Goal: Transaction & Acquisition: Subscribe to service/newsletter

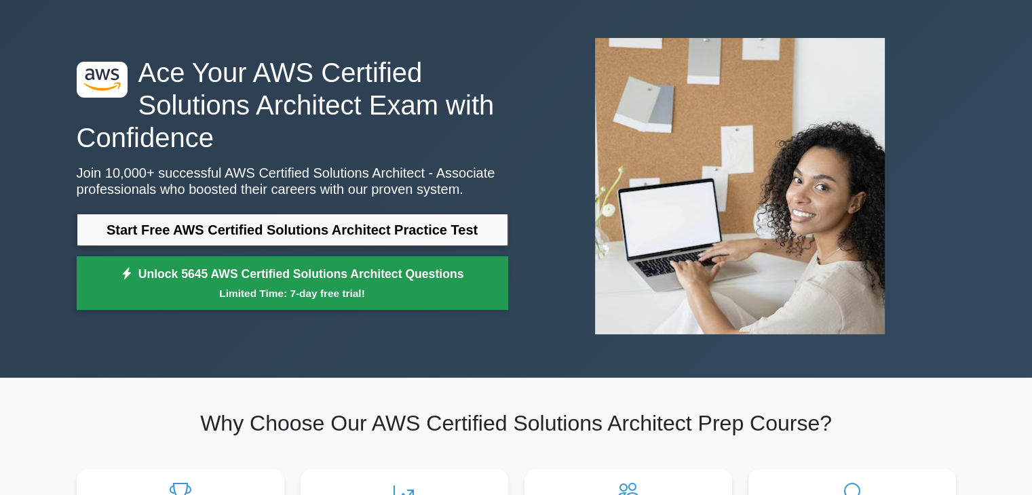
scroll to position [68, 0]
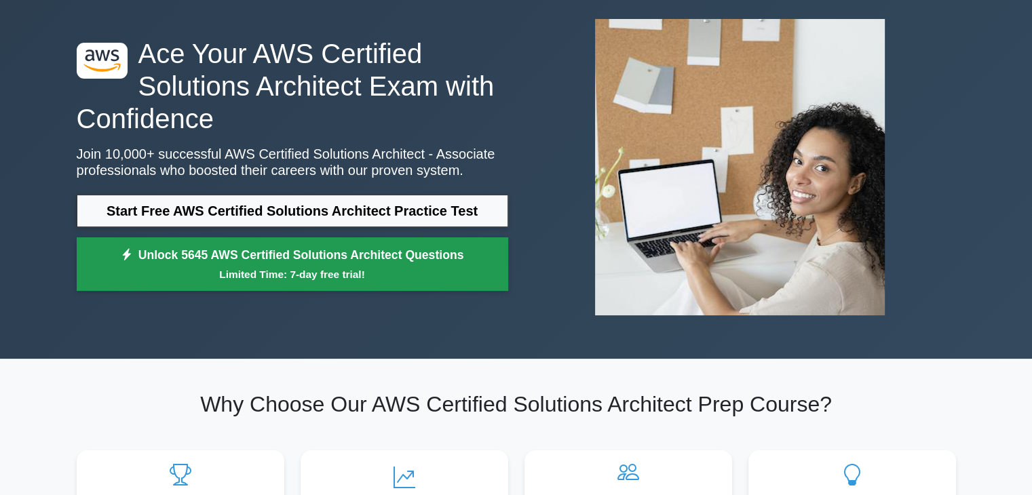
click at [375, 249] on link "Unlock 5645 AWS Certified Solutions Architect Questions Limited Time: 7-day fre…" at bounding box center [293, 265] width 432 height 54
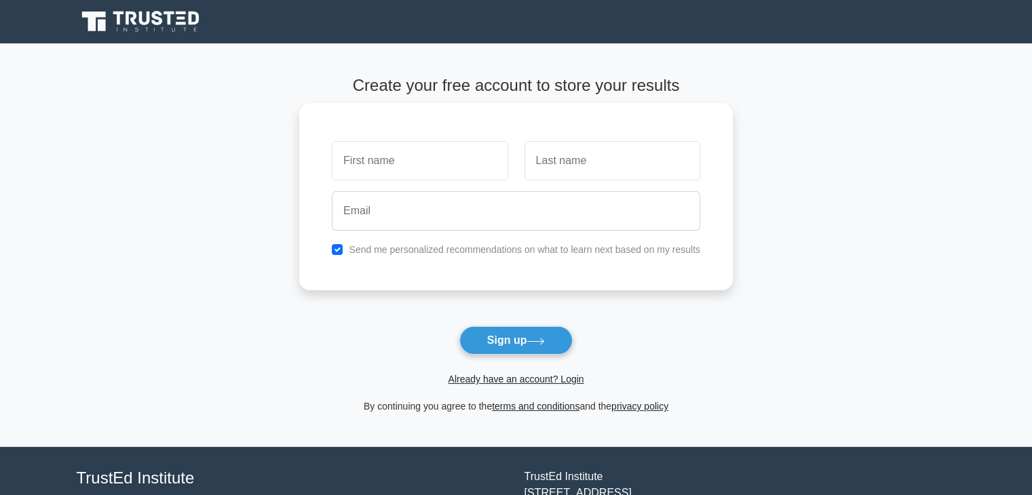
type input "m"
click at [429, 164] on input "text" at bounding box center [420, 160] width 176 height 39
type input "muhammad"
type input "noman"
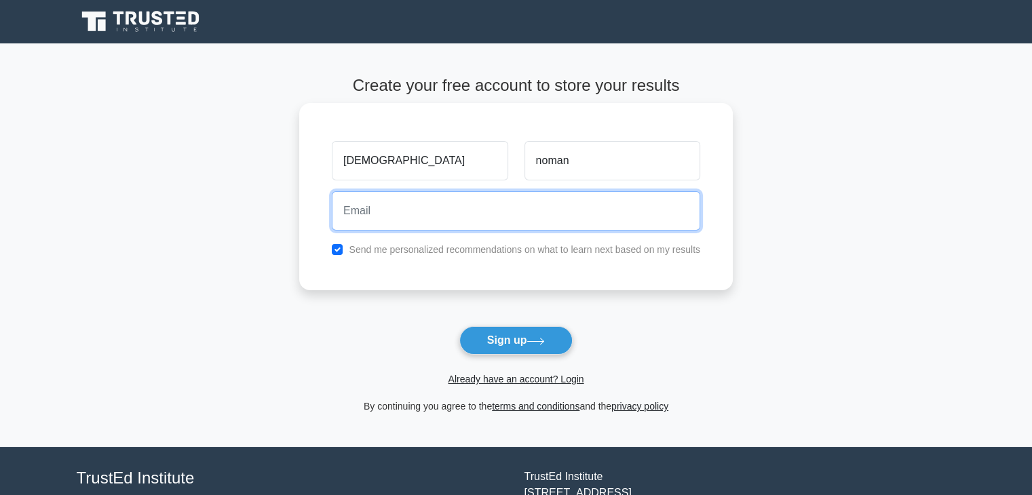
click at [414, 215] on input "email" at bounding box center [516, 210] width 369 height 39
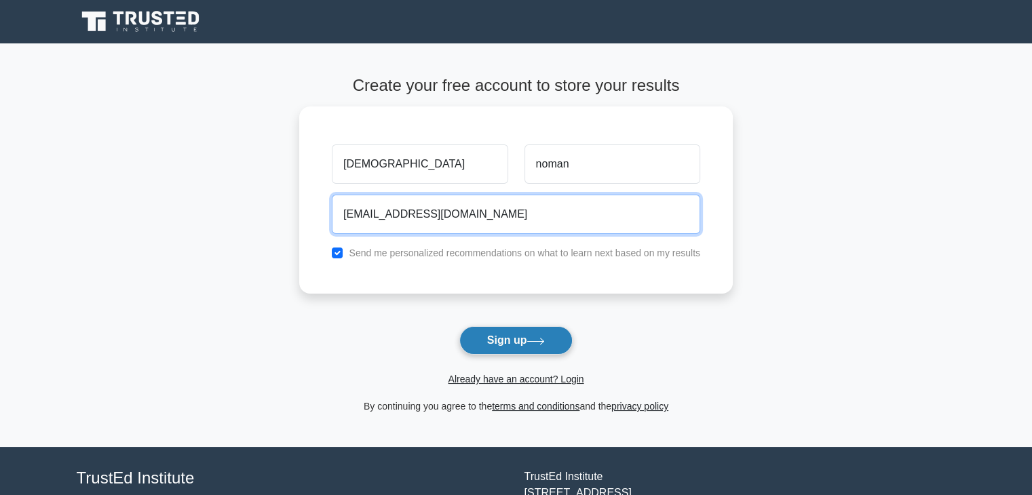
type input "m.noman0940@gmail.com"
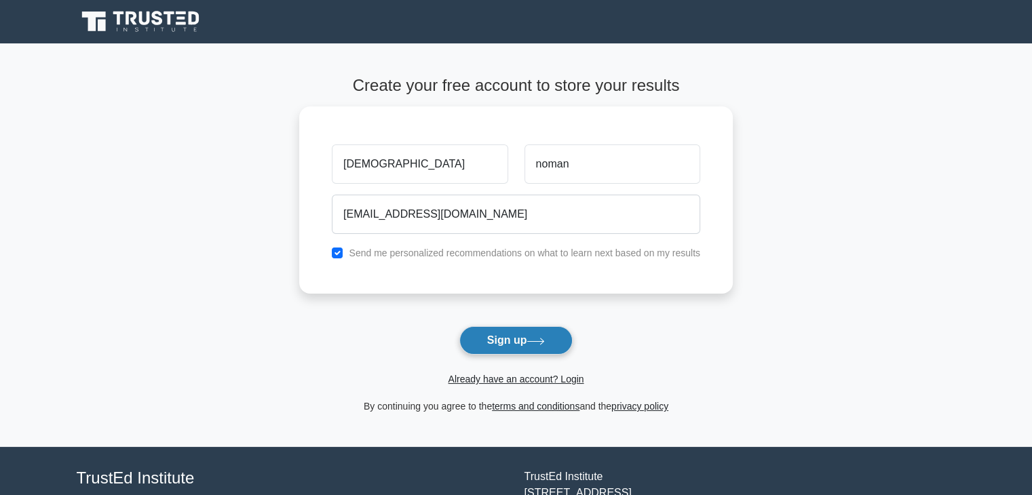
click at [512, 344] on button "Sign up" at bounding box center [516, 340] width 114 height 29
